Goal: Transaction & Acquisition: Purchase product/service

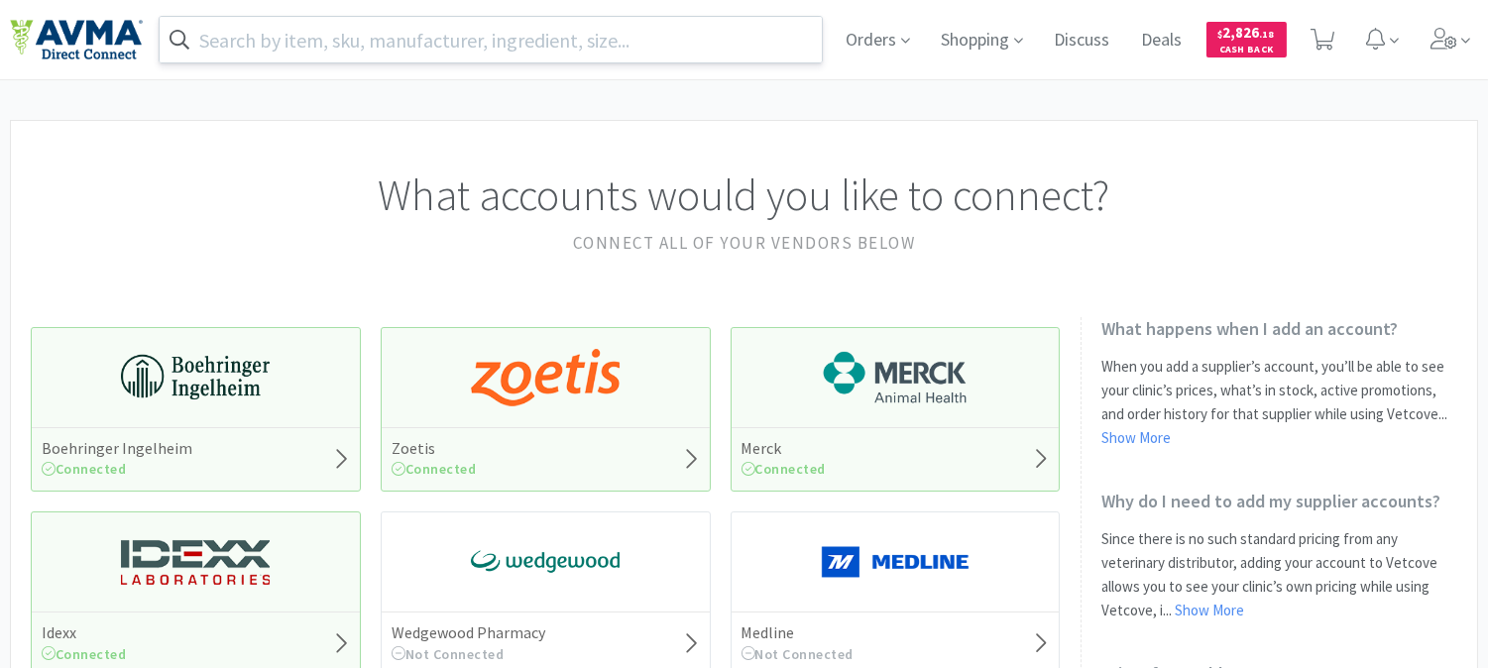
click at [639, 37] on input "text" at bounding box center [491, 40] width 662 height 46
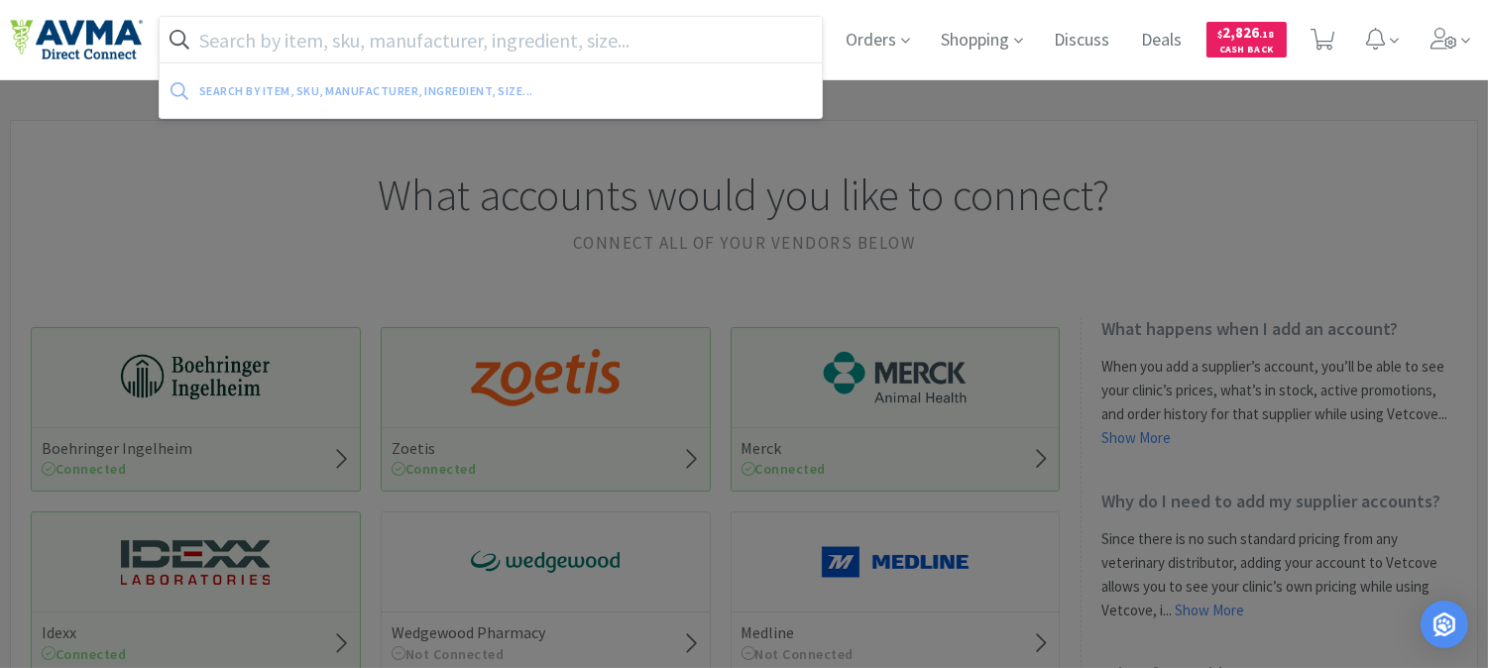
paste input "19599"
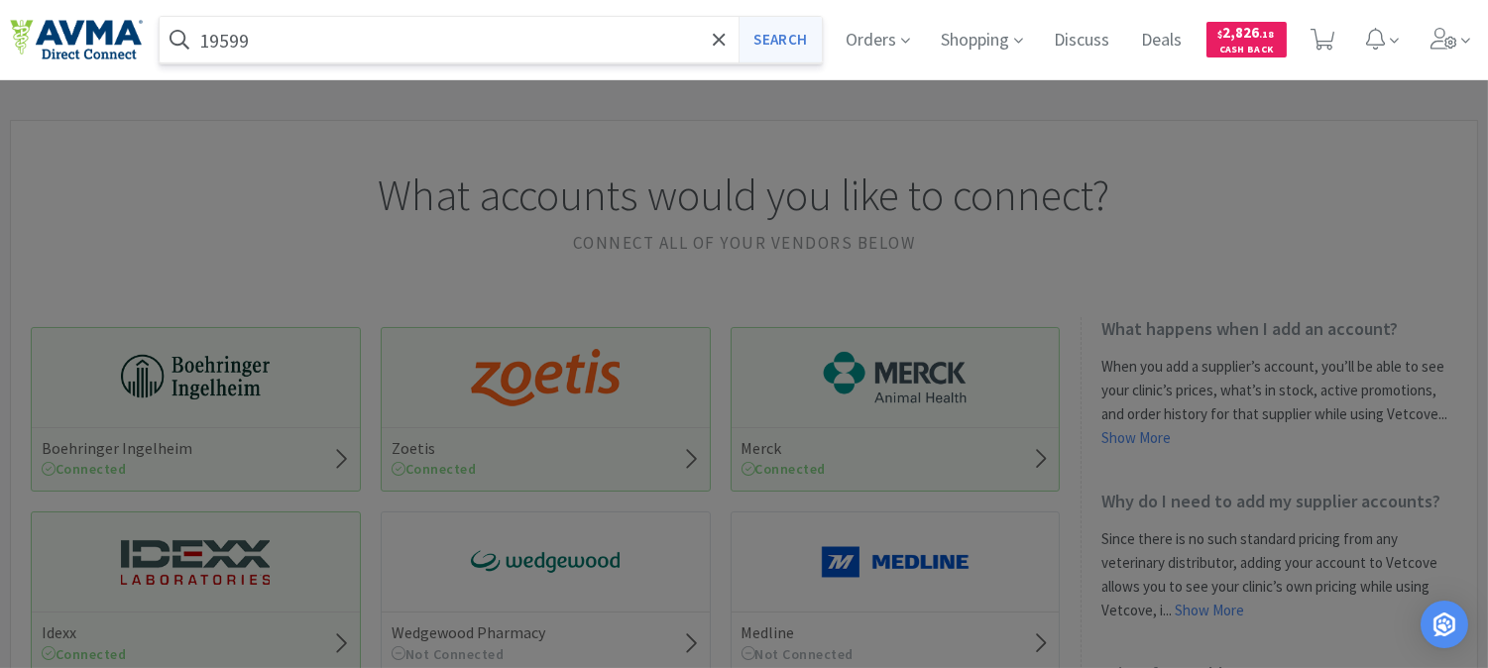
type input "19599"
click at [773, 32] on button "Search" at bounding box center [780, 40] width 82 height 46
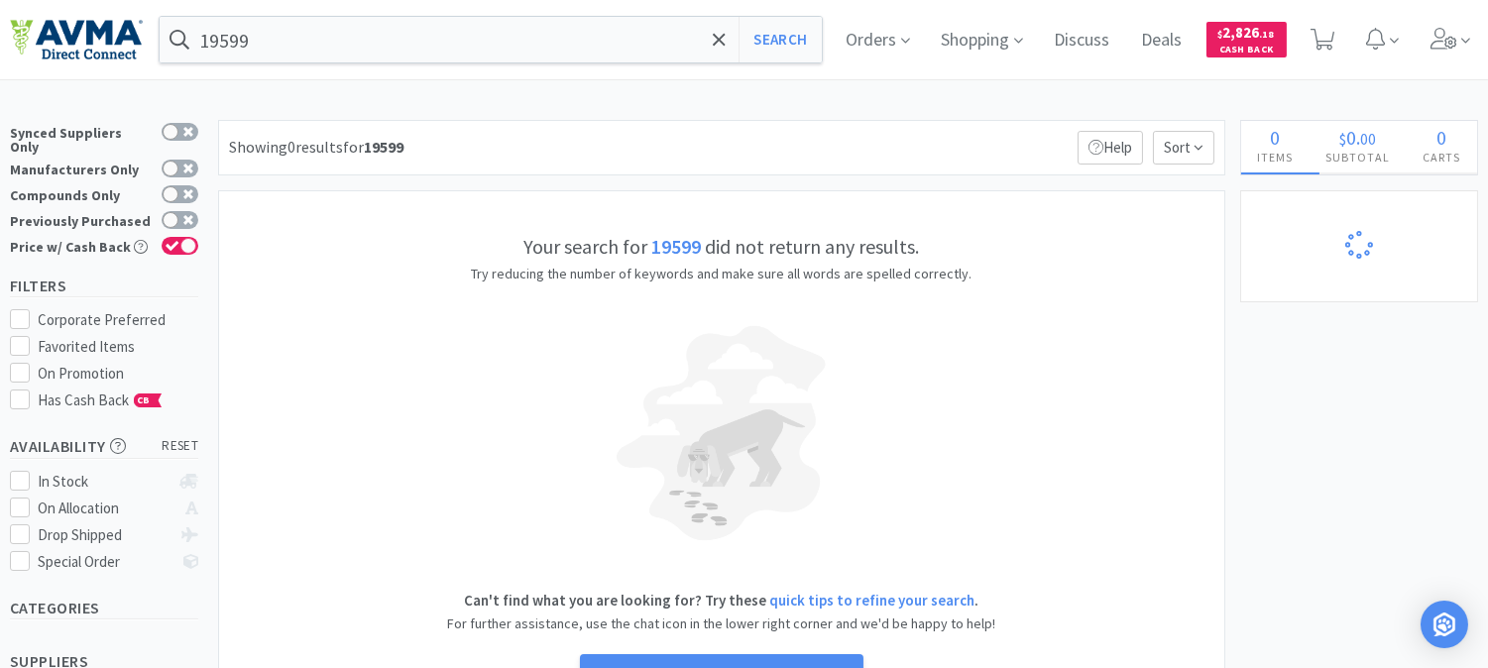
select select "2"
select select "1"
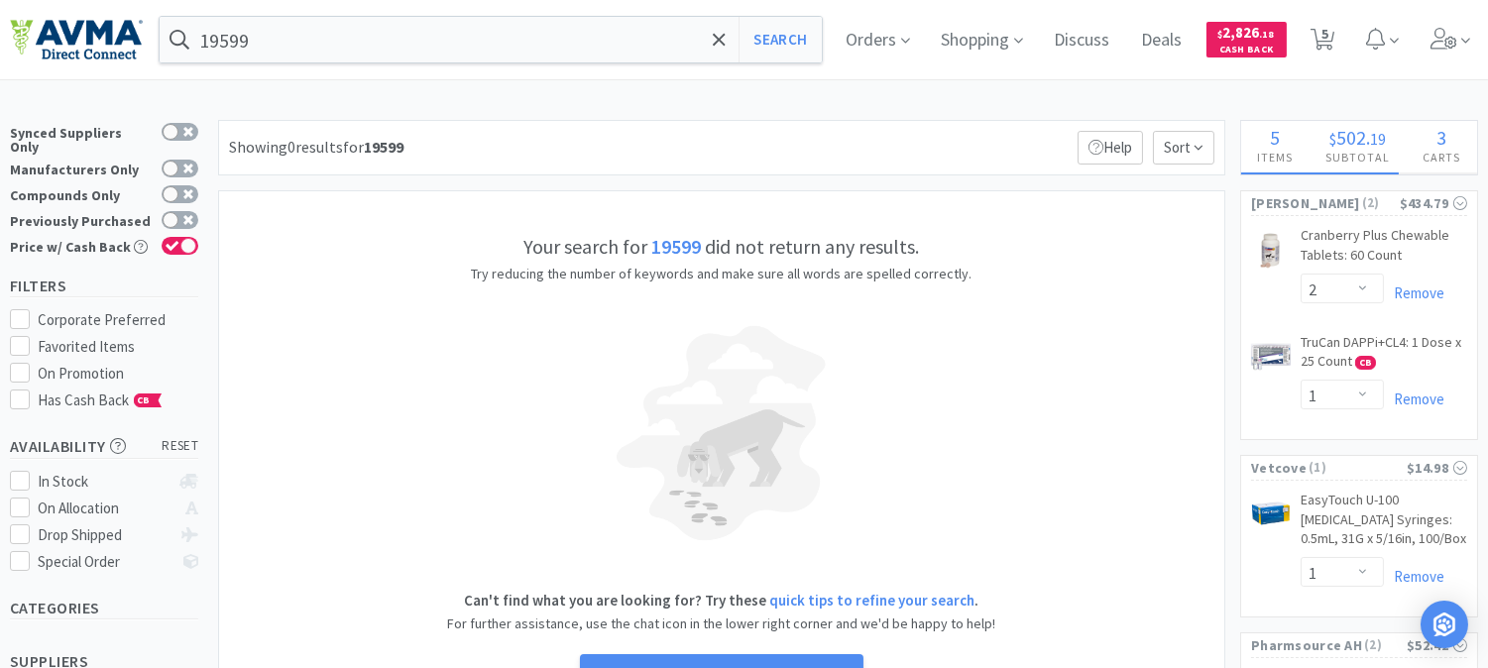
select select "1"
select select "5"
select select "1"
select select "2"
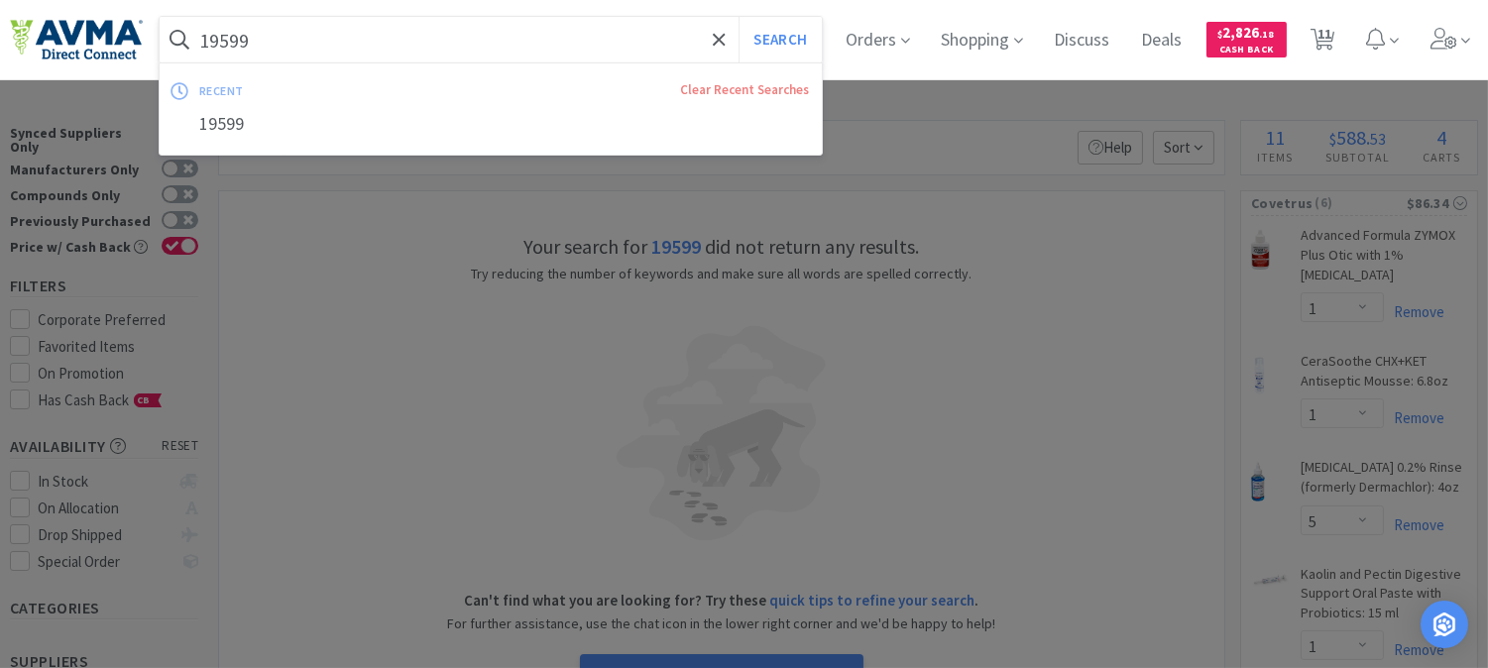
paste input "003810011305"
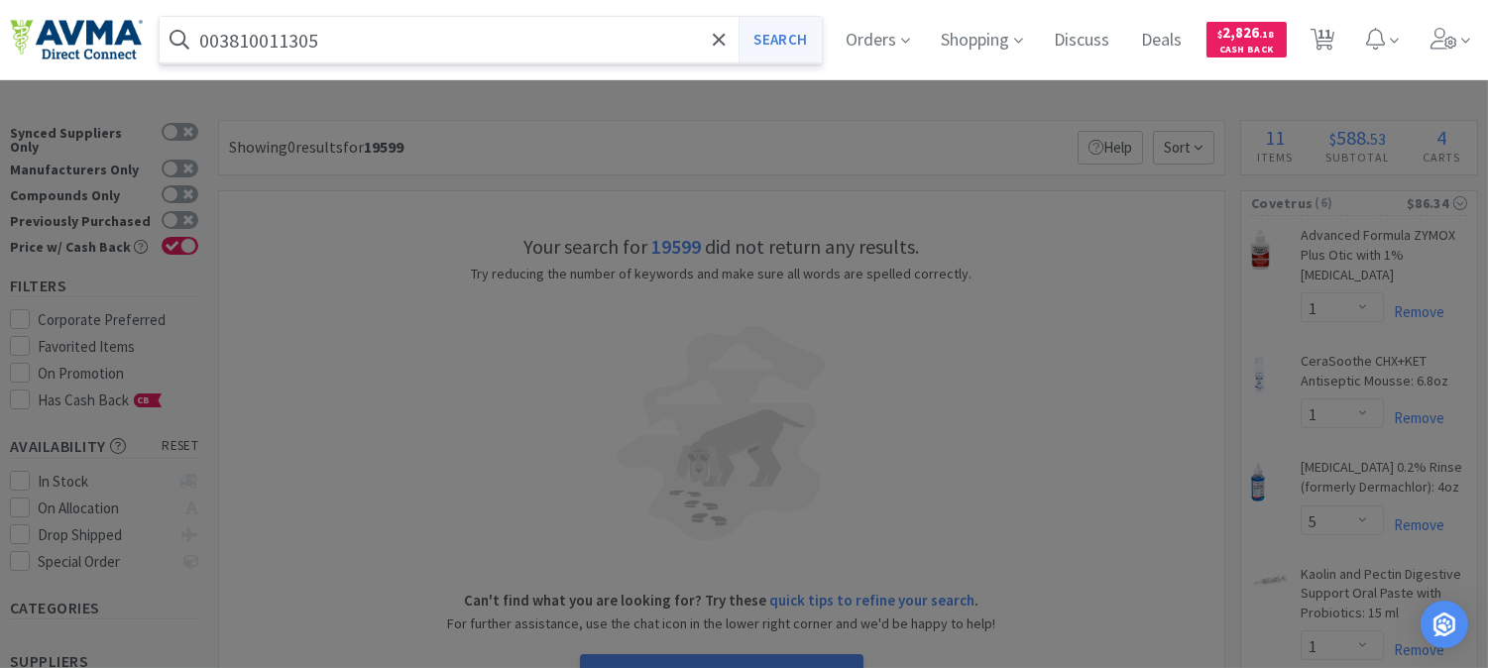
click at [788, 48] on button "Search" at bounding box center [780, 40] width 82 height 46
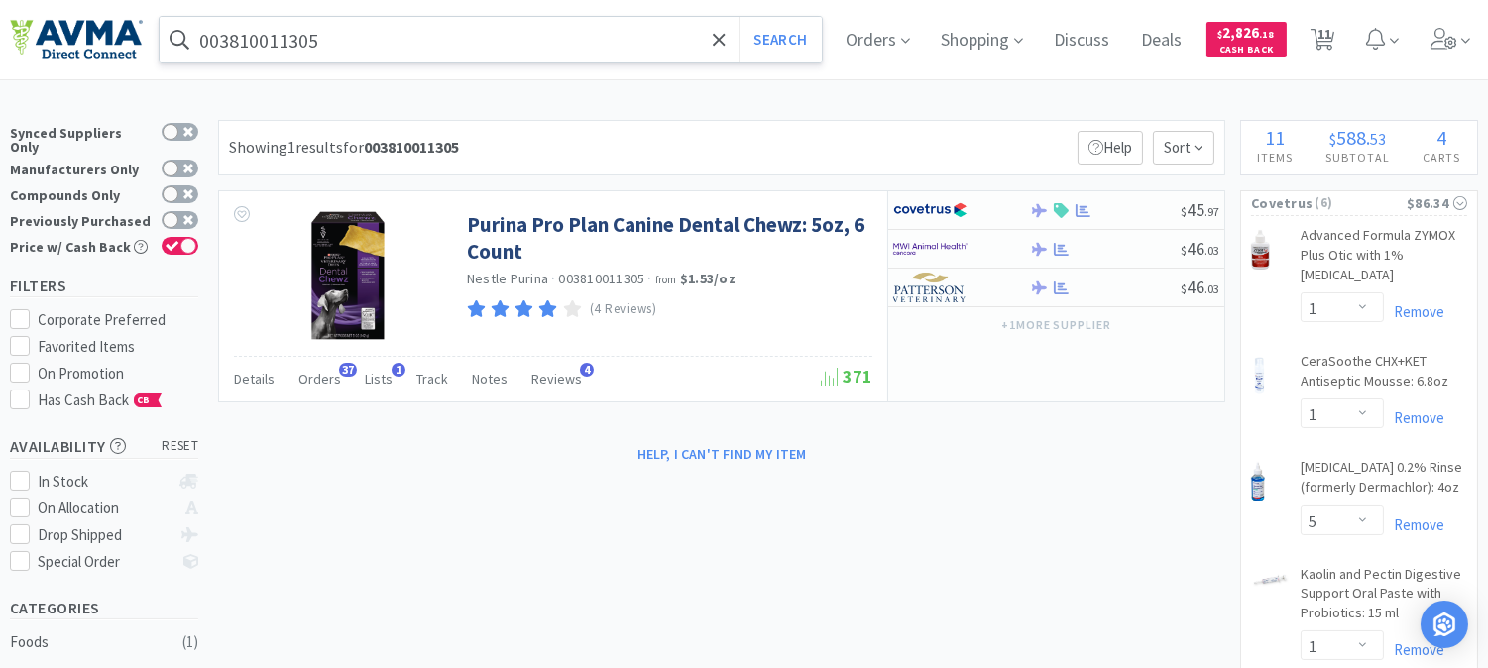
click at [389, 25] on input "003810011305" at bounding box center [491, 40] width 662 height 46
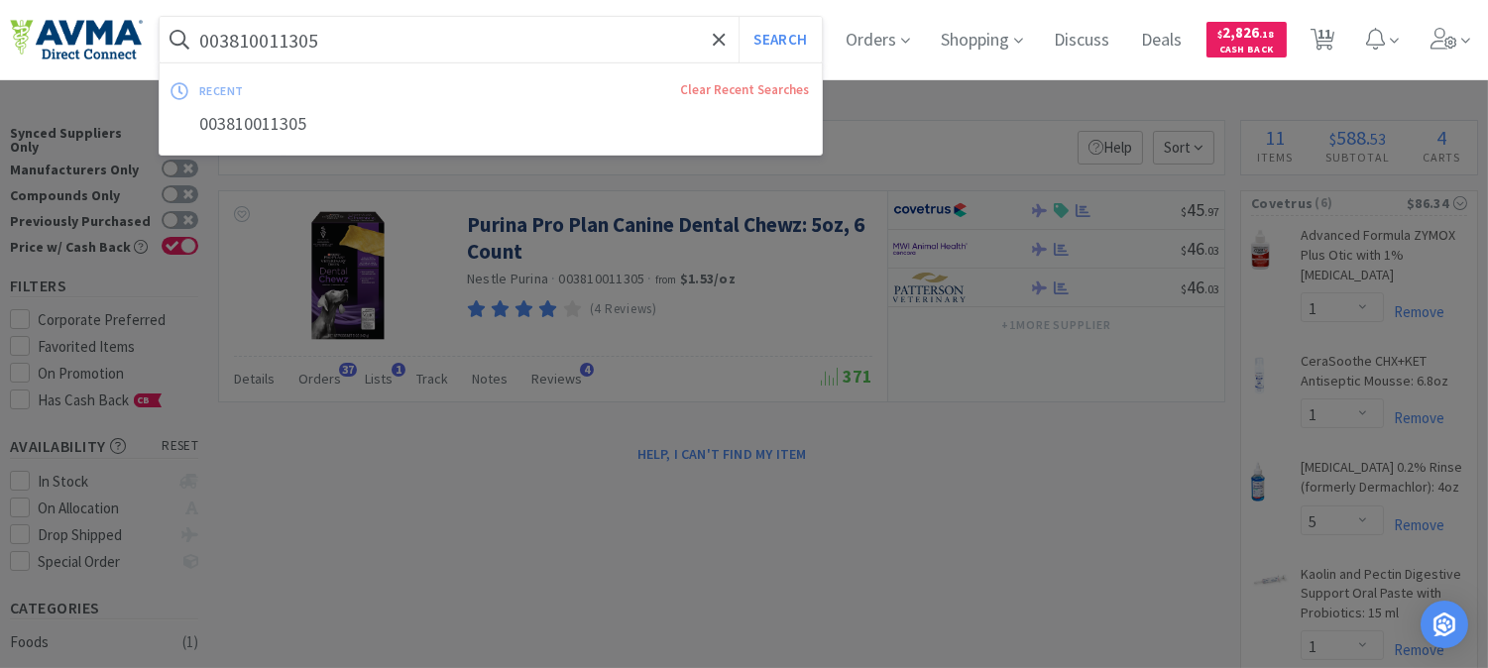
paste input "78906759"
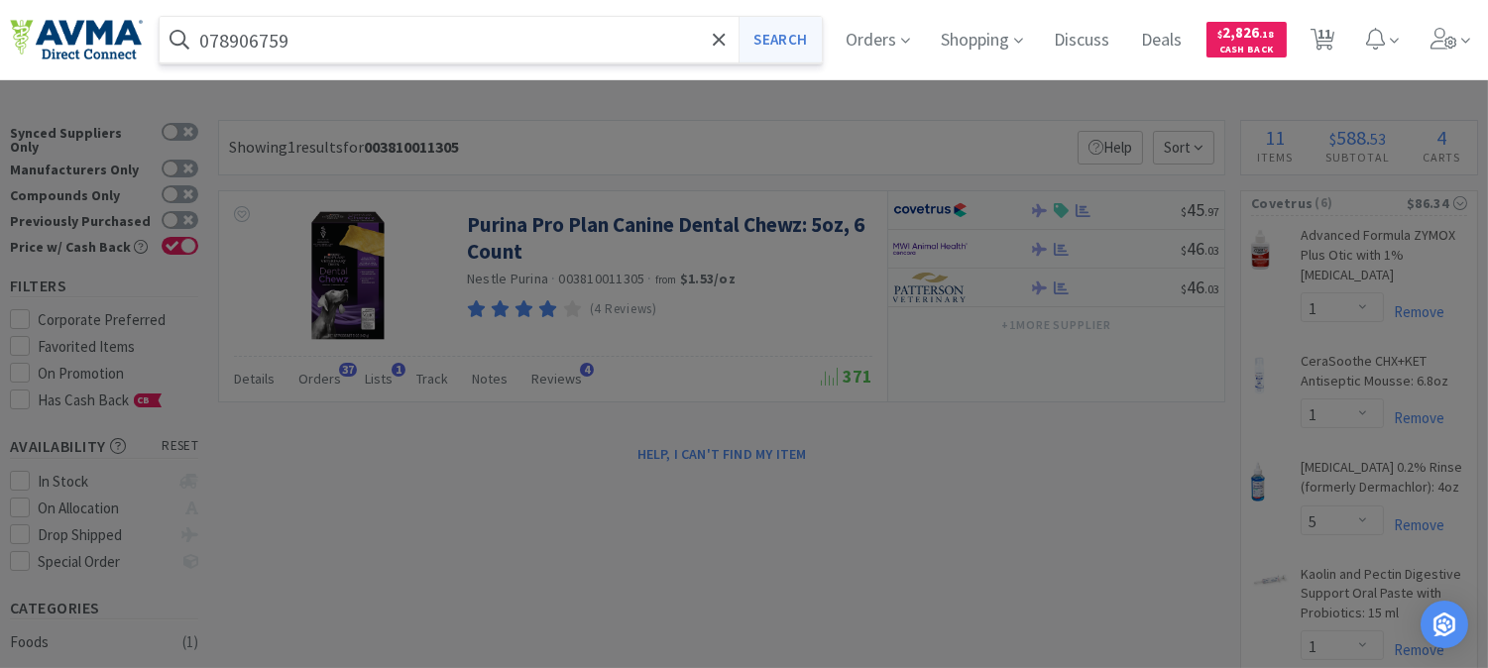
type input "078906759"
click at [789, 44] on button "Search" at bounding box center [780, 40] width 82 height 46
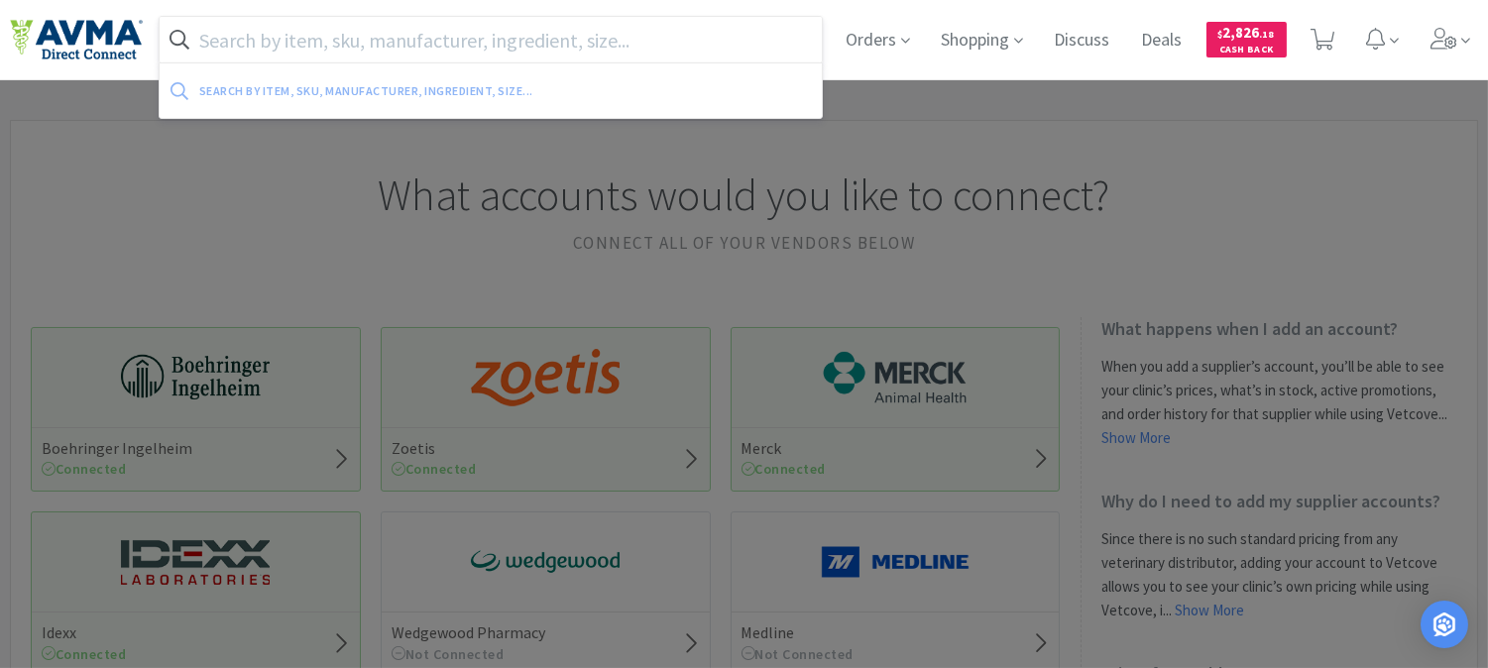
click at [478, 40] on input "text" at bounding box center [491, 40] width 662 height 46
paste input "6008001000"
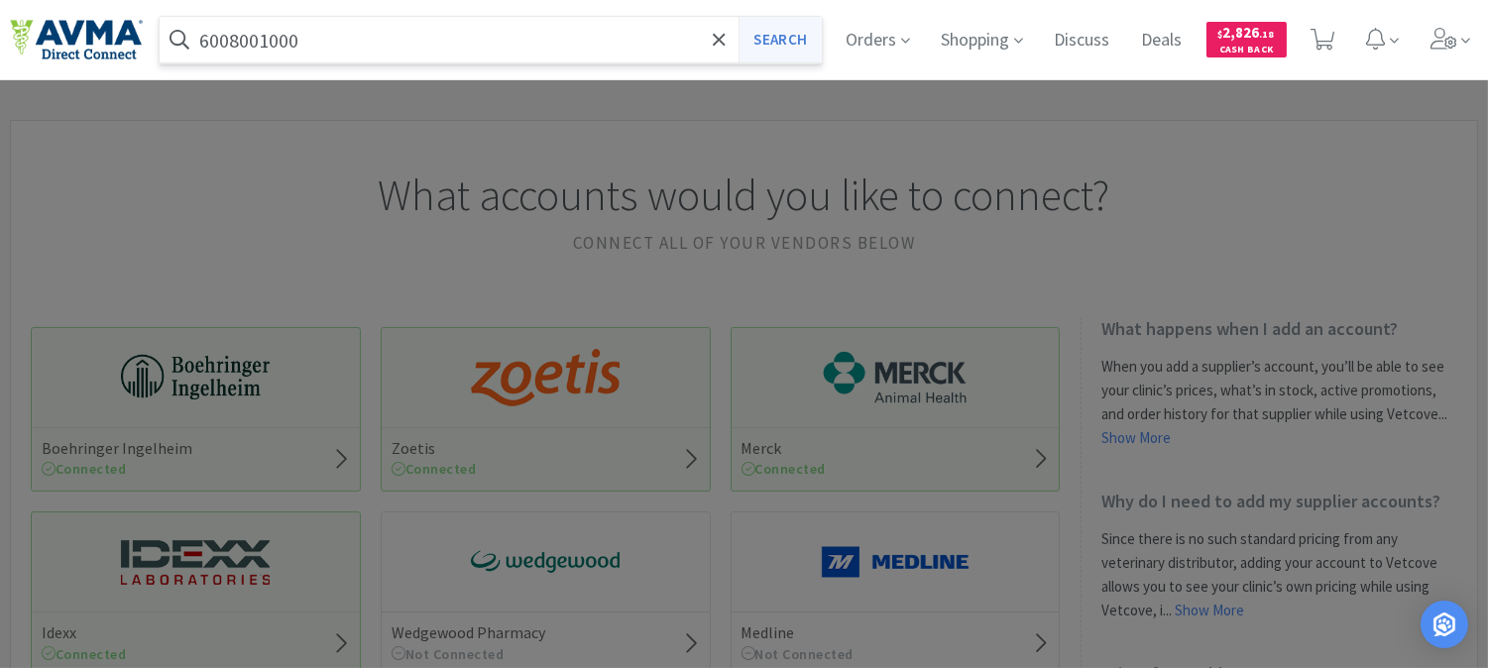
type input "6008001000"
click at [770, 38] on button "Search" at bounding box center [780, 40] width 82 height 46
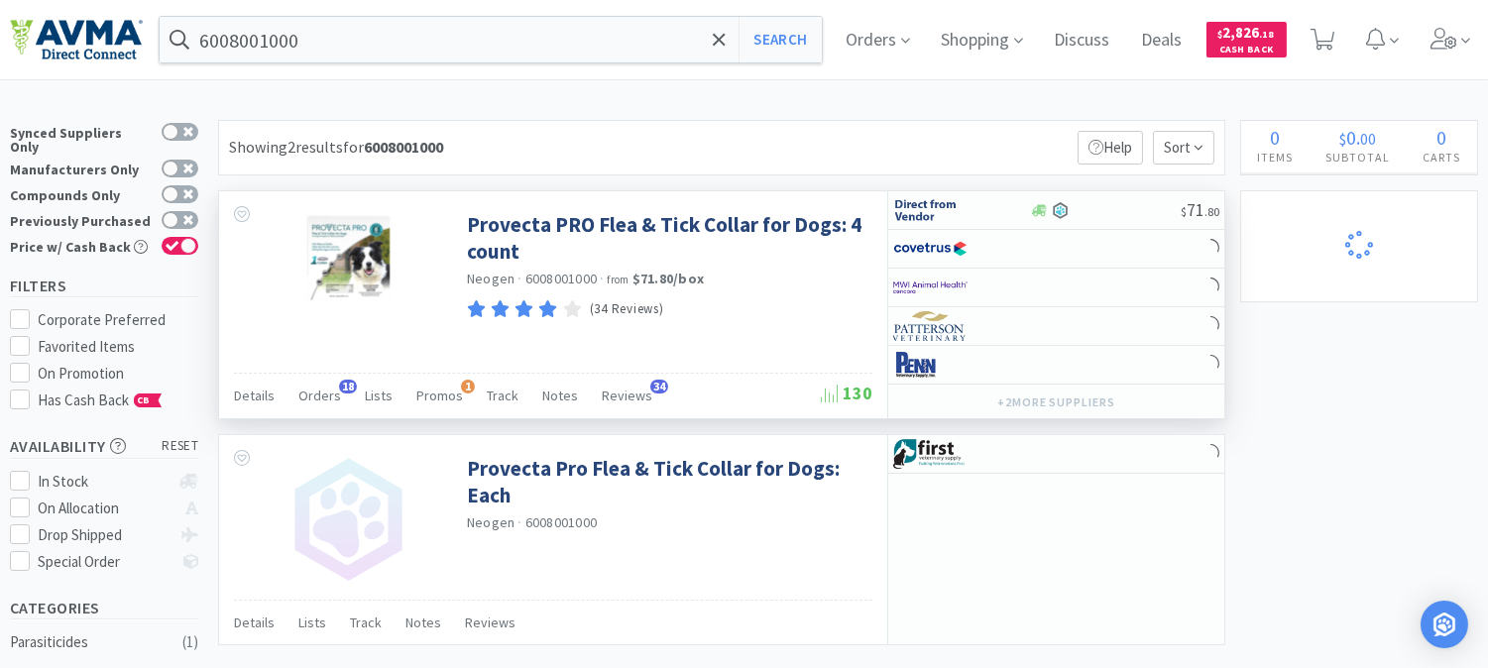
select select "1"
select select "5"
select select "1"
select select "2"
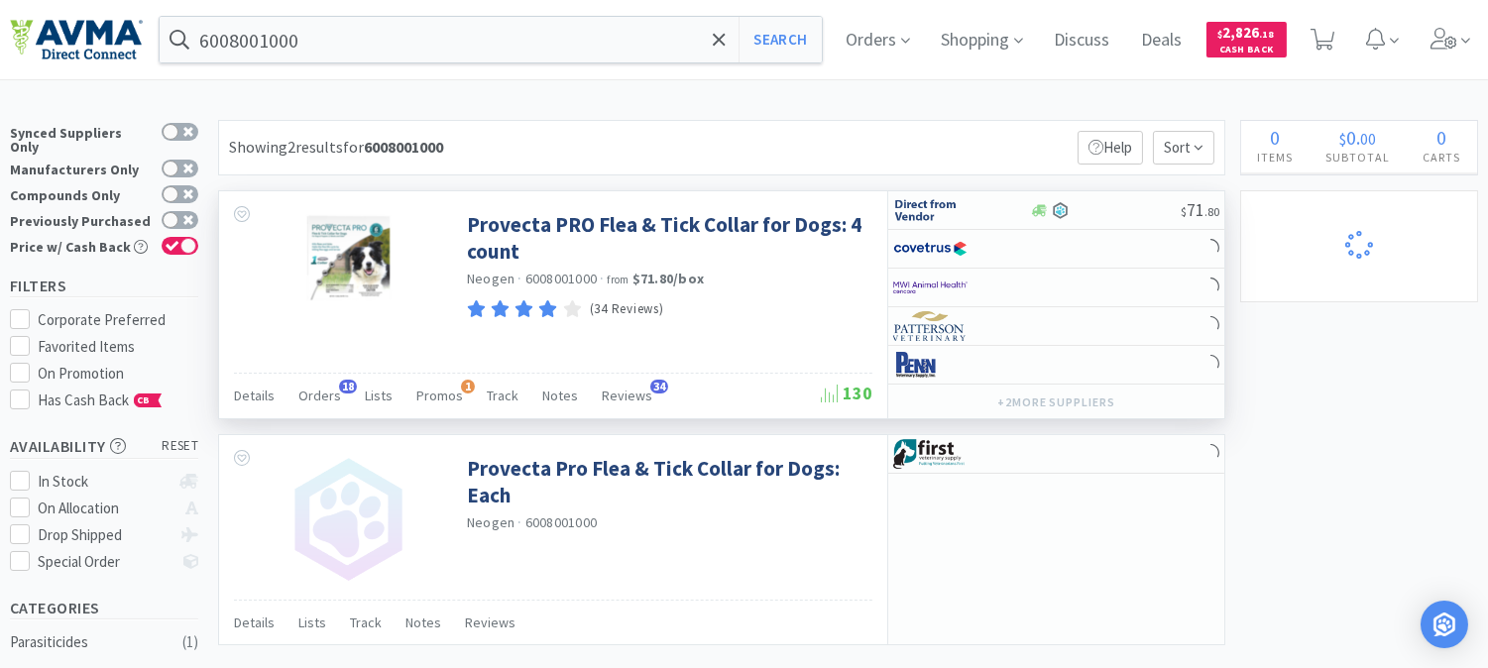
select select "2"
select select "1"
